Goal: Information Seeking & Learning: Check status

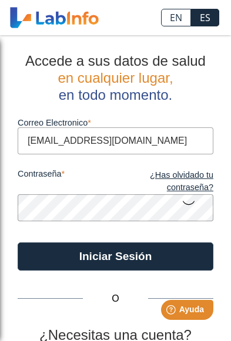
type input "[EMAIL_ADDRESS][DOMAIN_NAME]"
click at [115, 256] on button "Iniciar Sesión" at bounding box center [116, 257] width 196 height 28
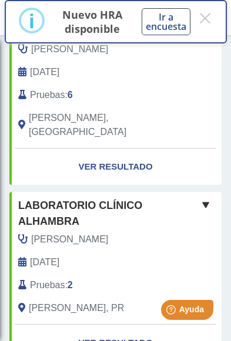
click at [198, 12] on button "×" at bounding box center [204, 18] width 15 height 21
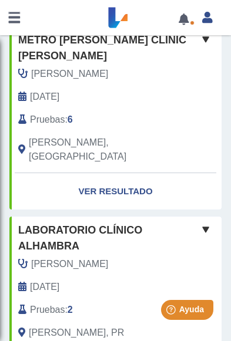
scroll to position [102, 0]
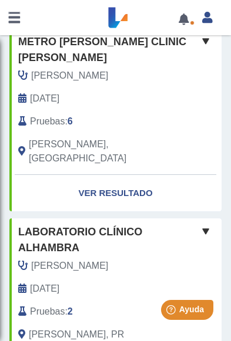
click at [182, 23] on link at bounding box center [184, 19] width 24 height 9
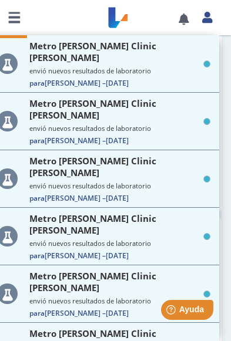
scroll to position [0, 0]
click at [12, 9] on link at bounding box center [14, 17] width 28 height 35
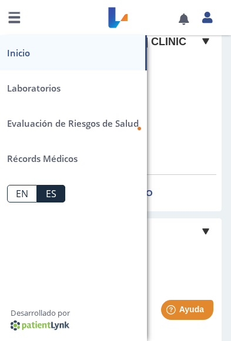
click at [136, 121] on span "Evaluación de Riesgos de Salud" at bounding box center [73, 123] width 132 height 12
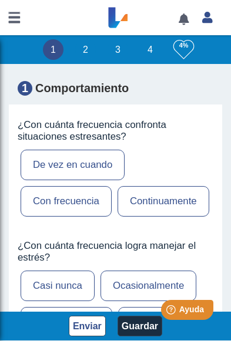
scroll to position [560, 0]
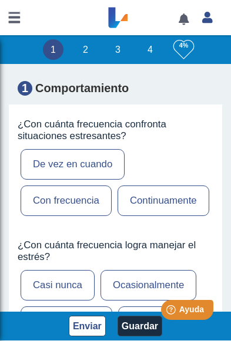
click at [8, 17] on link at bounding box center [14, 17] width 28 height 35
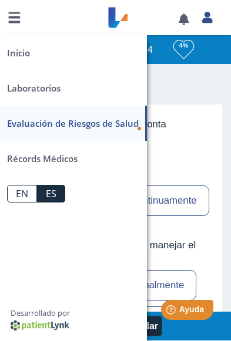
click at [94, 86] on link "Laboratorios" at bounding box center [73, 87] width 147 height 35
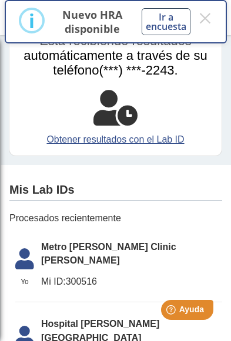
scroll to position [96, 0]
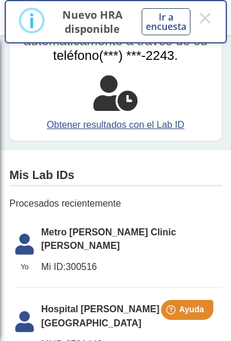
click at [136, 240] on li "Yo Yo Metro [PERSON_NAME] Clinic [PERSON_NAME][GEOGRAPHIC_DATA] ID: 300516" at bounding box center [118, 254] width 207 height 69
click at [142, 244] on li "Yo Yo Metro [PERSON_NAME] Clinic [PERSON_NAME][GEOGRAPHIC_DATA] ID: 300516" at bounding box center [118, 254] width 207 height 69
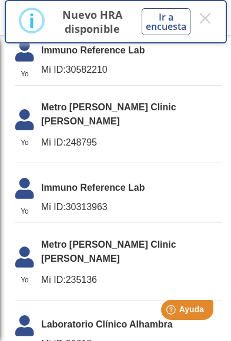
scroll to position [769, 0]
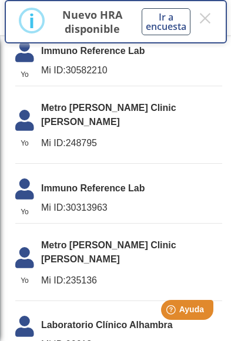
click at [155, 318] on span "Laboratorio Clínico Alhambra" at bounding box center [131, 325] width 181 height 14
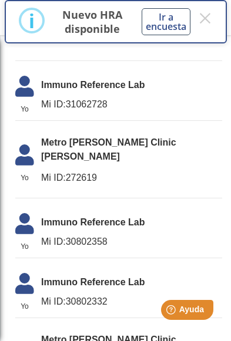
click at [202, 15] on button "×" at bounding box center [204, 18] width 15 height 21
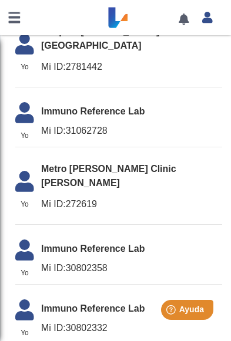
click at [5, 12] on link at bounding box center [14, 17] width 28 height 35
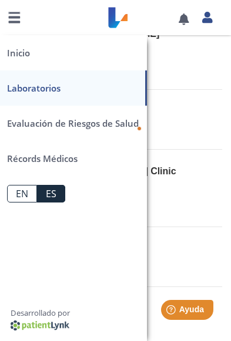
scroll to position [371, 0]
click at [85, 154] on link "Récords Médicos" at bounding box center [73, 158] width 147 height 35
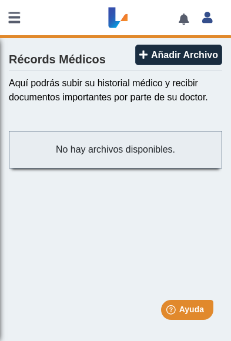
scroll to position [1, 0]
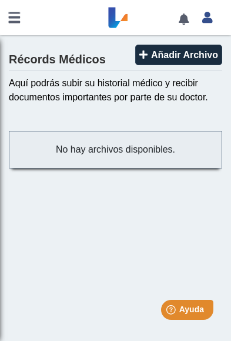
click at [186, 144] on td "No hay archivos disponibles." at bounding box center [115, 149] width 200 height 25
click at [7, 17] on link at bounding box center [14, 17] width 28 height 35
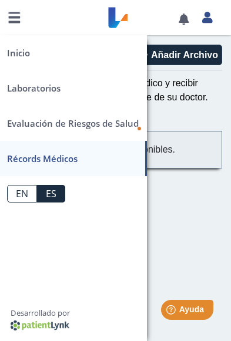
click at [70, 90] on link "Laboratorios" at bounding box center [73, 87] width 147 height 35
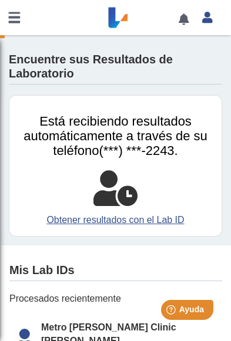
click at [11, 12] on link at bounding box center [14, 17] width 28 height 35
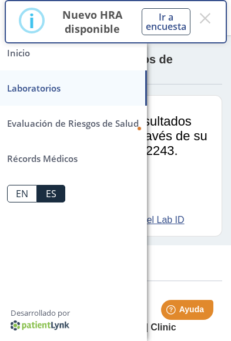
click at [25, 53] on link "Inicio" at bounding box center [73, 52] width 147 height 35
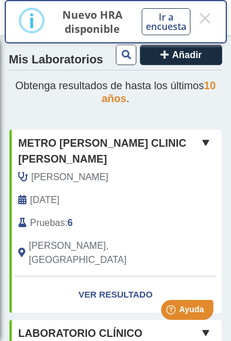
click at [211, 17] on button "×" at bounding box center [204, 18] width 15 height 21
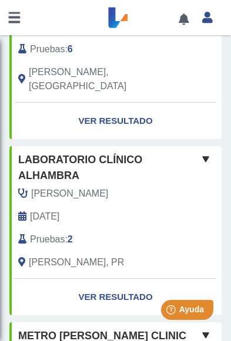
scroll to position [175, 0]
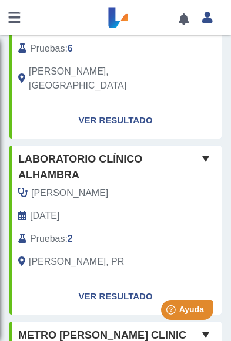
click at [147, 278] on link "Ver Resultado" at bounding box center [115, 296] width 212 height 37
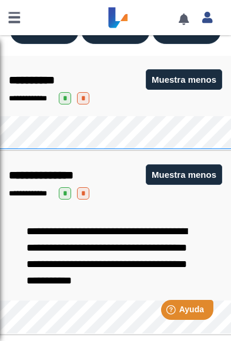
scroll to position [167, 0]
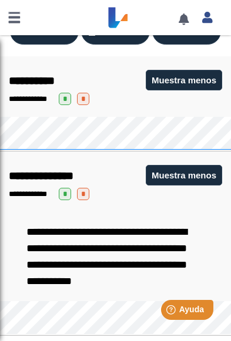
click at [144, 316] on html "Help [PERSON_NAME]" at bounding box center [172, 308] width 92 height 25
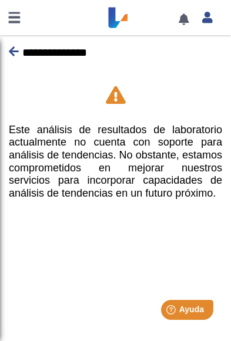
click at [20, 46] on p "**********" at bounding box center [115, 53] width 213 height 18
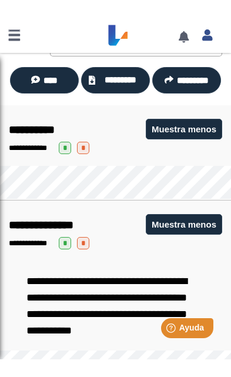
scroll to position [129, 0]
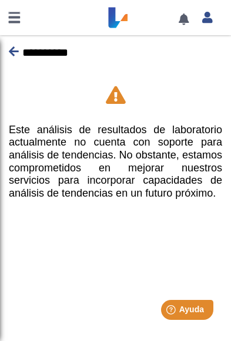
click at [6, 281] on div "**********" at bounding box center [115, 170] width 231 height 341
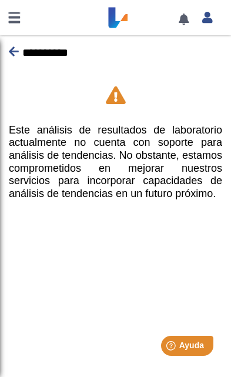
click at [12, 49] on icon at bounding box center [14, 51] width 10 height 11
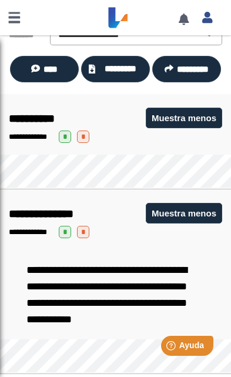
click at [71, 227] on span "*" at bounding box center [65, 232] width 12 height 12
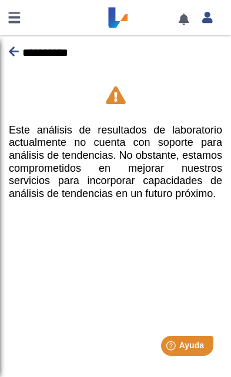
click at [5, 43] on div "**********" at bounding box center [115, 188] width 231 height 377
click at [3, 35] on link at bounding box center [14, 17] width 28 height 35
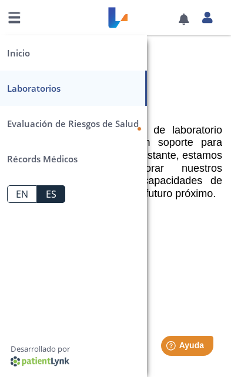
click at [182, 81] on div "Este análisis de resultados de laboratorio actualmente no cuenta con soporte pa…" at bounding box center [115, 146] width 231 height 155
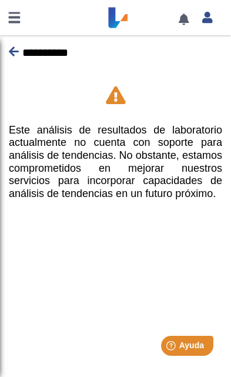
click at [12, 52] on icon at bounding box center [14, 51] width 10 height 11
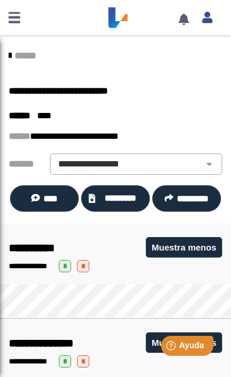
click at [131, 192] on span "*********" at bounding box center [120, 198] width 43 height 13
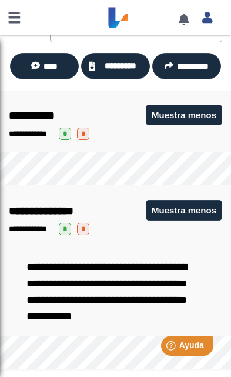
scroll to position [132, 0]
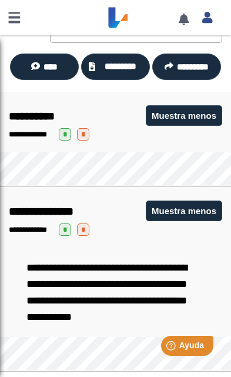
click at [73, 206] on span "**********" at bounding box center [41, 211] width 65 height 11
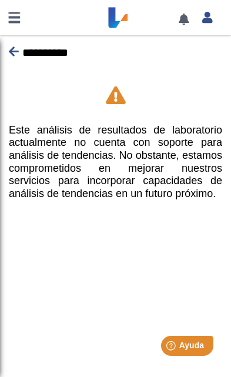
click at [12, 14] on link at bounding box center [14, 17] width 28 height 35
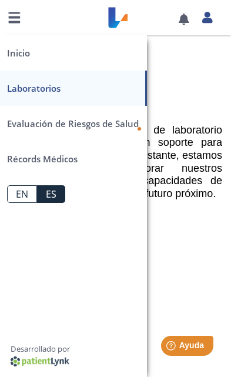
click at [194, 293] on div "**********" at bounding box center [115, 188] width 231 height 377
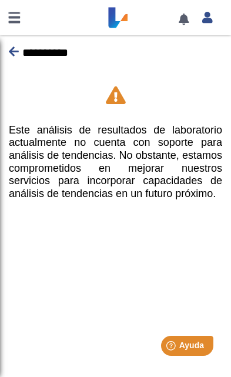
click at [11, 53] on icon at bounding box center [14, 51] width 10 height 11
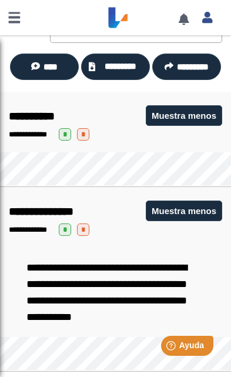
click at [198, 115] on button "Muestra menos" at bounding box center [184, 115] width 76 height 21
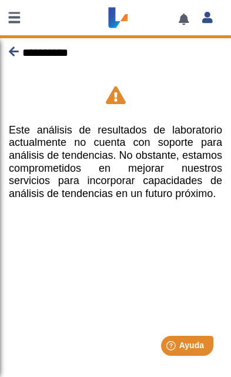
scroll to position [98, 0]
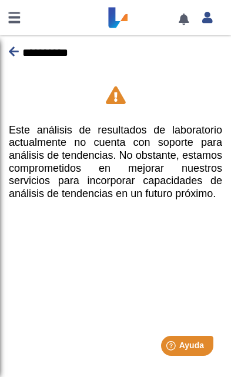
click at [14, 56] on icon at bounding box center [14, 51] width 10 height 11
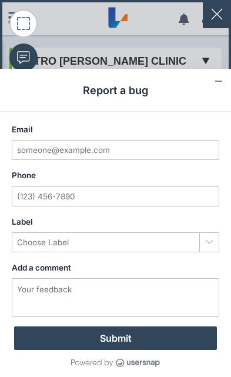
click at [223, 82] on button "Collapse form" at bounding box center [218, 81] width 11 height 11
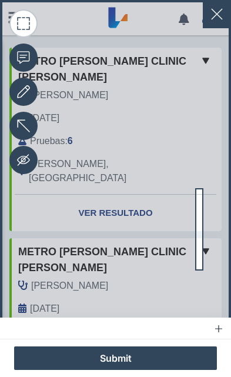
click at [223, 10] on button "button" at bounding box center [217, 14] width 28 height 28
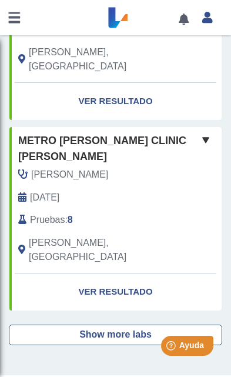
scroll to position [759, 0]
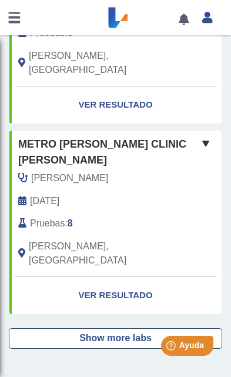
click at [176, 328] on button "Show more labs" at bounding box center [115, 338] width 213 height 21
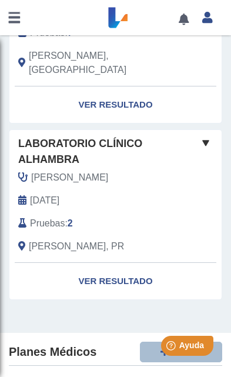
scroll to position [1900, 0]
